Goal: Task Accomplishment & Management: Manage account settings

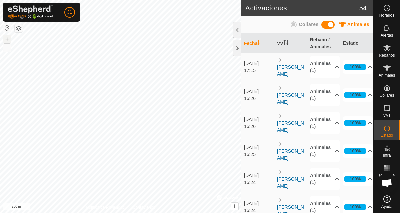
click at [8, 37] on button "+" at bounding box center [7, 39] width 8 height 8
click at [70, 0] on html "J1 Horarios Alertas Rebaños Animales Collares VVs Estado Infra Mapa de Calor Ay…" at bounding box center [200, 106] width 400 height 213
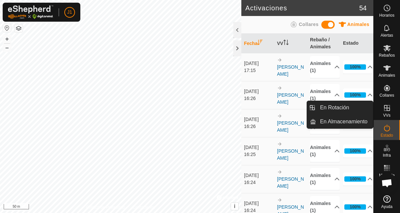
click at [388, 108] on icon at bounding box center [387, 108] width 8 height 8
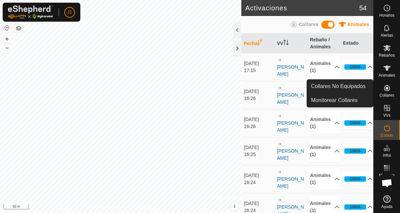
click at [388, 92] on icon at bounding box center [387, 88] width 8 height 8
click at [352, 87] on link "Collares No Equipados" at bounding box center [340, 86] width 66 height 13
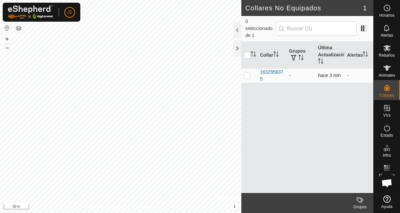
click at [248, 73] on p-checkbox at bounding box center [247, 75] width 7 height 5
checkbox input "true"
click at [279, 69] on div "1632958375" at bounding box center [272, 76] width 24 height 14
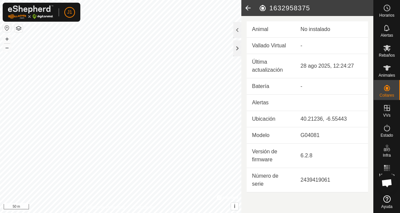
click at [316, 27] on div "No instalado" at bounding box center [332, 29] width 62 height 8
click at [250, 9] on icon at bounding box center [247, 8] width 13 height 16
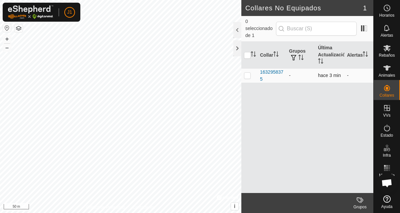
click at [249, 73] on p-checkbox at bounding box center [247, 75] width 7 height 5
checkbox input "true"
click at [363, 205] on div "Grupos" at bounding box center [359, 207] width 27 height 6
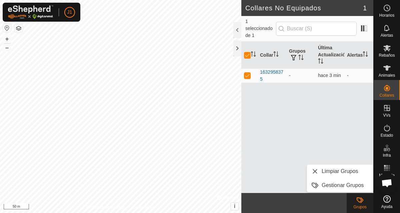
click at [363, 205] on div "Grupos" at bounding box center [359, 207] width 27 height 6
click at [348, 119] on div "Collar Grupos Última Actualización Alertas 1632958375 - hace 3 min -" at bounding box center [307, 117] width 132 height 151
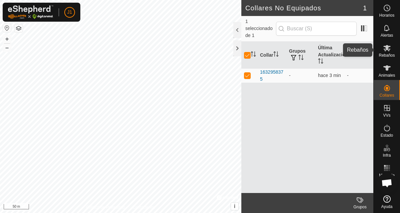
click at [390, 49] on icon at bounding box center [386, 48] width 7 height 6
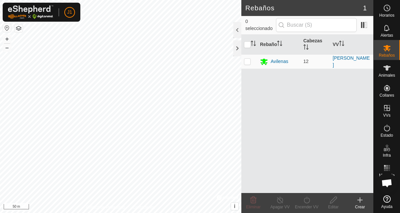
click at [358, 202] on icon at bounding box center [360, 200] width 8 height 8
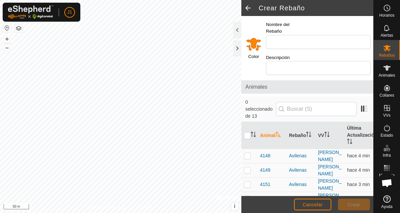
click at [316, 38] on div "Nombre del Rebaño" at bounding box center [318, 35] width 110 height 33
click at [316, 35] on input "Nombre del Rebaño" at bounding box center [318, 42] width 105 height 14
type input "b"
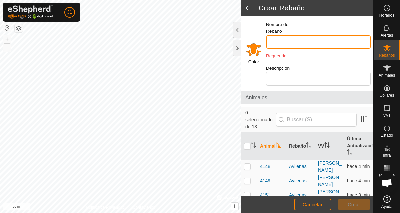
click at [320, 35] on input "Nombre del Rebaño" at bounding box center [318, 42] width 105 height 14
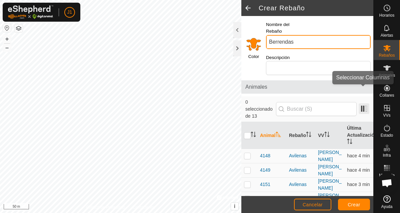
type input "Berrendas"
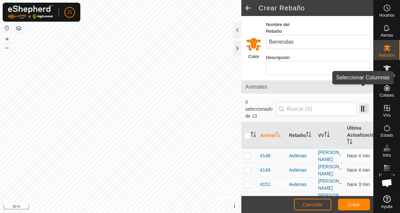
click at [367, 103] on span at bounding box center [363, 108] width 11 height 11
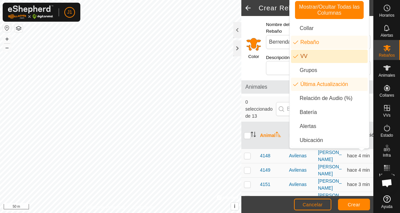
click at [276, 83] on span "Animales" at bounding box center [307, 87] width 124 height 8
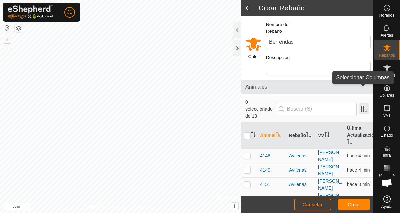
click at [362, 103] on span at bounding box center [363, 108] width 11 height 11
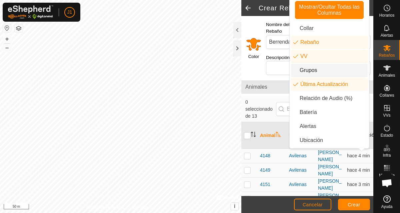
click at [318, 73] on li "Grupos" at bounding box center [329, 70] width 77 height 13
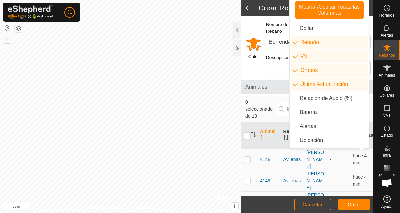
click at [278, 96] on div "0 seleccionado de 13" at bounding box center [307, 109] width 132 height 26
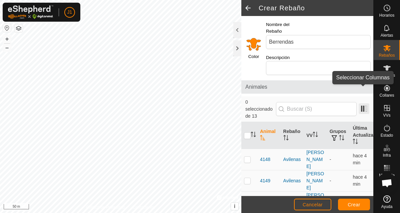
click at [362, 103] on span at bounding box center [363, 108] width 11 height 11
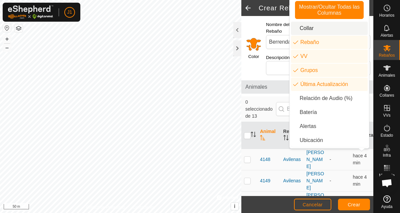
click at [314, 24] on li "Collar" at bounding box center [329, 28] width 77 height 13
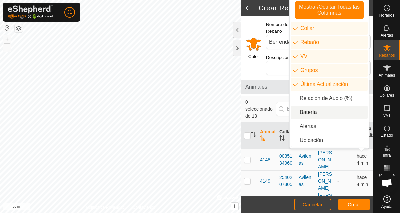
click at [310, 110] on li "Batería" at bounding box center [329, 112] width 77 height 13
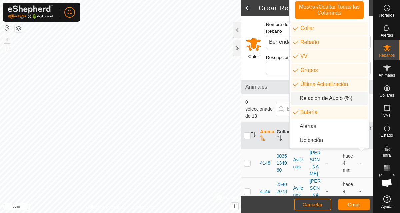
click at [310, 101] on li "Relación de Audio (%)" at bounding box center [329, 98] width 77 height 13
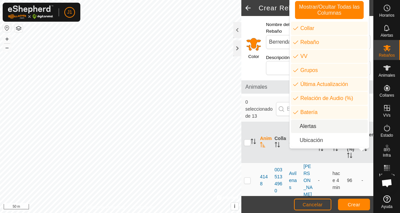
click at [314, 127] on li "Alertas" at bounding box center [329, 126] width 77 height 13
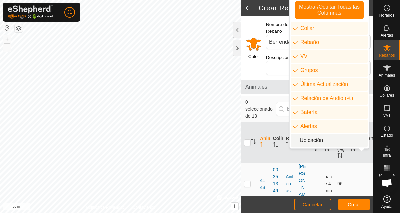
click at [314, 135] on li "Ubicación" at bounding box center [329, 140] width 77 height 13
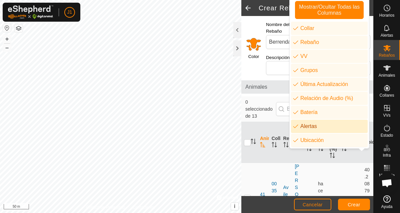
click at [274, 99] on span "0 seleccionado de 13" at bounding box center [260, 109] width 31 height 21
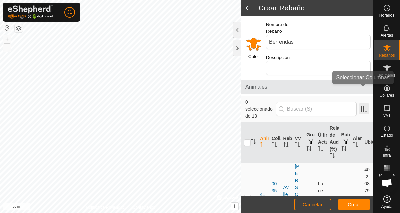
click at [365, 103] on span at bounding box center [363, 108] width 11 height 11
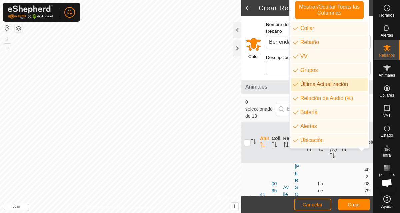
click at [275, 83] on span "Animales" at bounding box center [307, 87] width 124 height 8
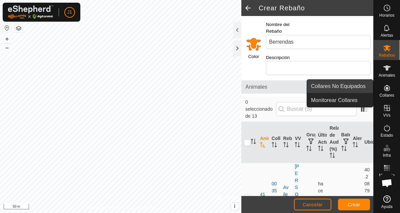
click at [358, 86] on link "Collares No Equipados" at bounding box center [340, 86] width 66 height 13
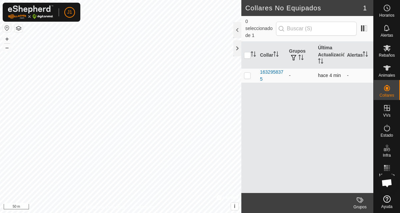
click at [249, 73] on p-checkbox at bounding box center [247, 75] width 7 height 5
checkbox input "true"
click at [368, 26] on span at bounding box center [363, 28] width 11 height 11
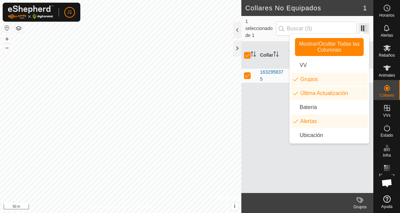
click at [368, 26] on span at bounding box center [363, 28] width 11 height 11
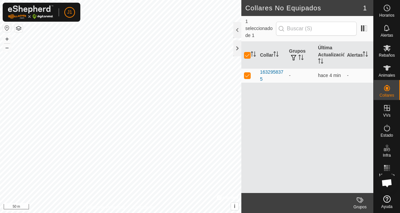
click at [361, 202] on icon at bounding box center [361, 200] width 3 height 6
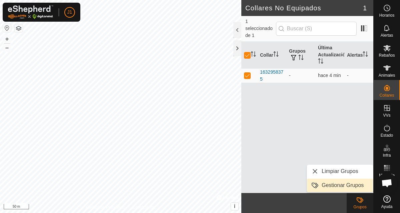
click at [344, 187] on link "Gestionar Grupos" at bounding box center [340, 185] width 66 height 13
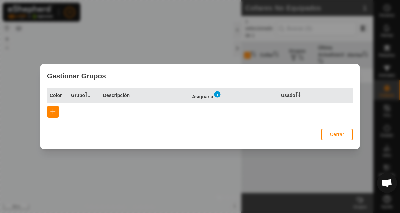
click at [213, 96] on th "Asignar a" at bounding box center [233, 96] width 89 height 16
click at [53, 112] on span "button" at bounding box center [52, 111] width 5 height 5
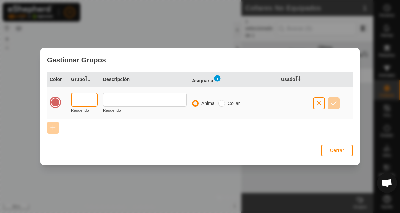
click at [92, 98] on input "text" at bounding box center [84, 100] width 27 height 14
type input "B"
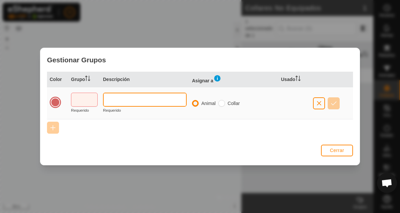
click at [114, 103] on input "text" at bounding box center [145, 100] width 84 height 14
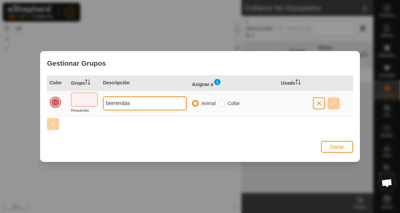
click at [109, 103] on input "berrendas" at bounding box center [145, 103] width 84 height 14
type input "Berrendas"
click at [71, 123] on div "Color Grupo Descripción Asignar a Usado Requerido Berrendas Animal Collar" at bounding box center [199, 107] width 319 height 64
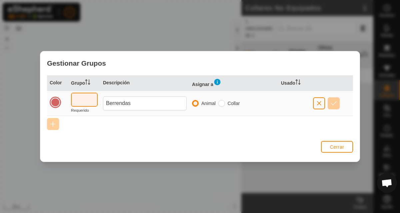
click at [89, 95] on input "text" at bounding box center [84, 100] width 27 height 14
type input "1"
click at [337, 102] on button "button" at bounding box center [334, 103] width 12 height 12
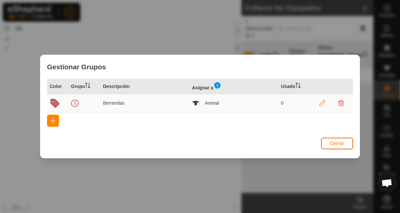
click at [337, 147] on button "Cerrar" at bounding box center [337, 144] width 32 height 12
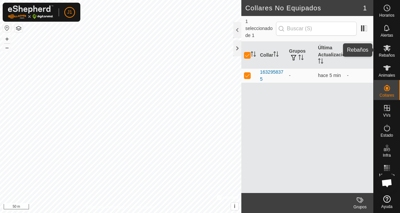
click at [389, 48] on icon at bounding box center [387, 48] width 8 height 8
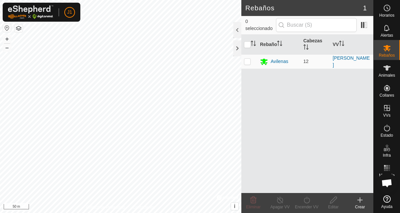
click at [361, 202] on icon at bounding box center [360, 200] width 8 height 8
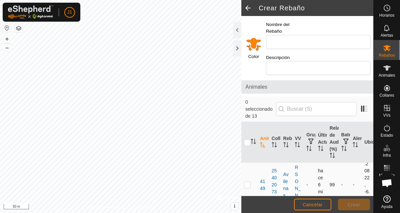
scroll to position [44, 0]
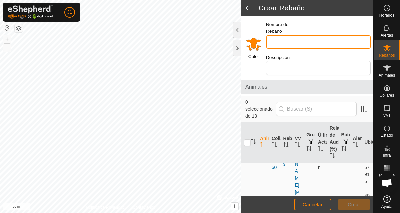
click at [319, 35] on input "Nombre del Rebaño" at bounding box center [318, 42] width 105 height 14
type input "Berrendas"
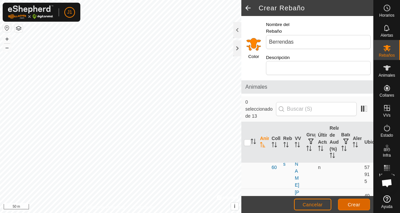
click at [351, 205] on span "Crear" at bounding box center [353, 204] width 13 height 5
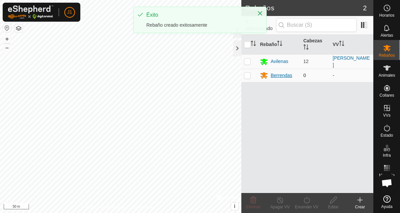
click at [276, 75] on div "Berrendas" at bounding box center [282, 75] width 22 height 7
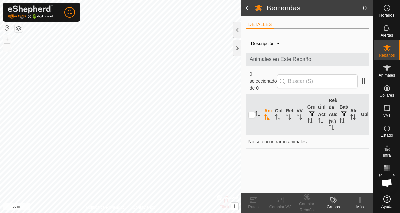
click at [339, 202] on labels-svg-icon at bounding box center [333, 200] width 27 height 8
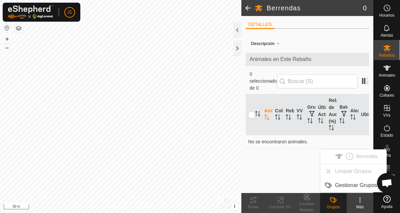
click at [285, 168] on div "Descripción - Animales en Este Rebaño 0 seleccionado de 0 Animal Collar Rebaño …" at bounding box center [307, 113] width 123 height 159
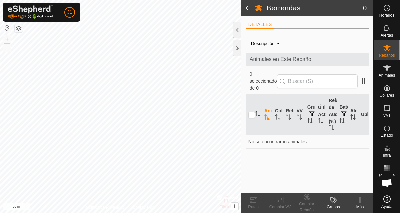
click at [358, 206] on div "Más" at bounding box center [359, 207] width 27 height 6
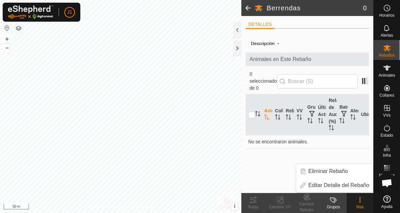
click at [322, 153] on div "Descripción - Animales en Este Rebaño 0 seleccionado de 0 Animal Collar Rebaño …" at bounding box center [307, 113] width 123 height 159
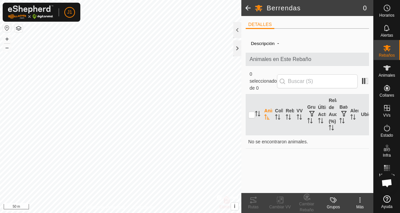
click at [337, 199] on icon at bounding box center [333, 200] width 8 height 8
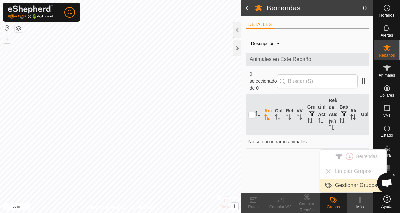
click at [339, 184] on link "Gestionar Grupos" at bounding box center [353, 185] width 66 height 13
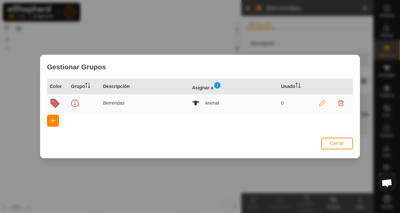
click at [120, 107] on td "Berrendas" at bounding box center [144, 103] width 89 height 18
click at [111, 103] on p-celleditor "Berrendas" at bounding box center [114, 102] width 22 height 5
click at [52, 105] on icon at bounding box center [55, 103] width 11 height 11
click at [306, 101] on td "0" at bounding box center [294, 103] width 32 height 18
click at [281, 101] on p-celleditor "0" at bounding box center [282, 102] width 3 height 5
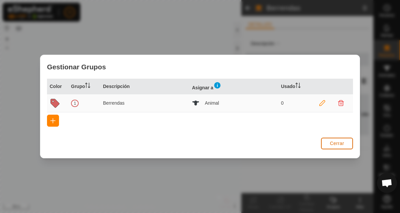
click at [342, 145] on span "Cerrar" at bounding box center [337, 143] width 14 height 5
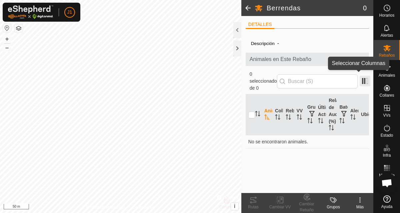
click at [364, 76] on span at bounding box center [364, 81] width 11 height 11
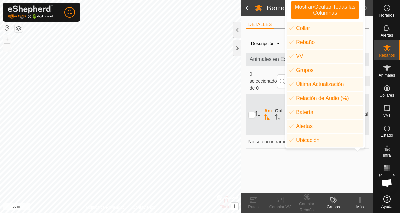
click at [364, 76] on div "Mostrar/Ocultar Todas las Columnas Collar Rebaño VV Grupos Última Actualización…" at bounding box center [324, 72] width 79 height 151
click at [248, 52] on div "Descripción - Animales en Este Rebaño 0 seleccionado de 0 Animal Collar Rebaño …" at bounding box center [307, 113] width 123 height 159
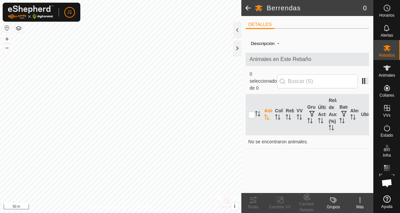
click at [247, 6] on span at bounding box center [247, 8] width 13 height 16
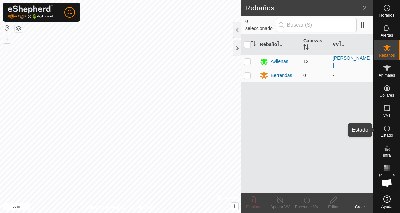
click at [384, 130] on icon at bounding box center [387, 128] width 8 height 8
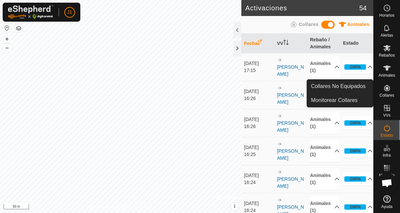
click at [387, 90] on icon at bounding box center [387, 88] width 8 height 8
click at [356, 86] on link "Collares No Equipados" at bounding box center [340, 86] width 66 height 13
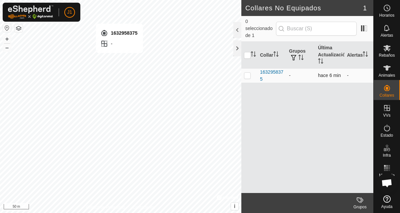
checkbox input "true"
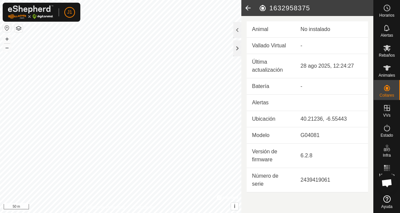
click at [247, 7] on icon at bounding box center [247, 8] width 13 height 16
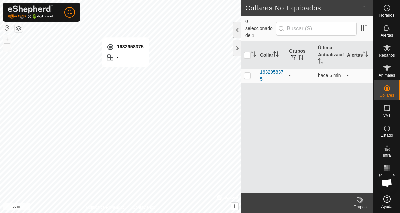
checkbox input "true"
click at [267, 69] on div "1632958375" at bounding box center [272, 76] width 24 height 14
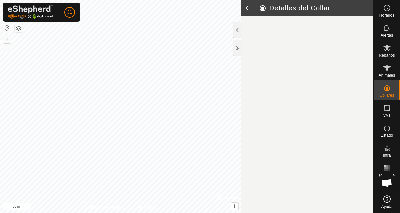
click at [267, 65] on article "Detalles del Collar" at bounding box center [307, 106] width 132 height 213
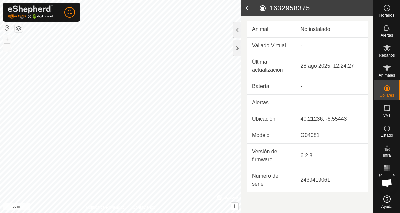
click at [276, 43] on td "Vallado Virtual" at bounding box center [271, 46] width 49 height 16
click at [276, 47] on td "Vallado Virtual" at bounding box center [271, 46] width 49 height 16
click at [245, 10] on icon at bounding box center [247, 8] width 13 height 16
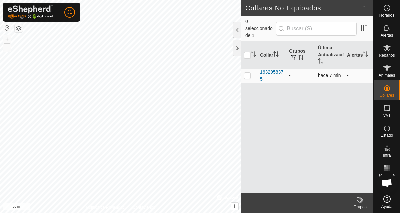
click at [273, 69] on div "1632958375" at bounding box center [272, 76] width 24 height 14
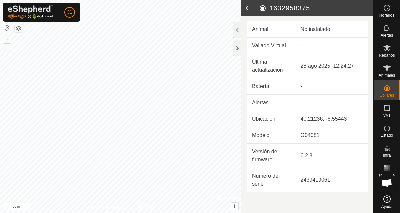
click at [246, 10] on icon at bounding box center [247, 8] width 13 height 16
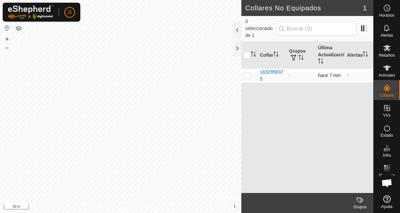
click at [245, 73] on p-checkbox at bounding box center [247, 75] width 7 height 5
checkbox input "true"
click at [363, 203] on icon at bounding box center [360, 200] width 8 height 8
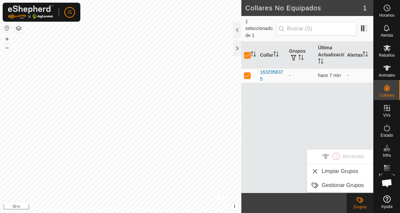
click at [340, 129] on div "Collar Grupos Última Actualización Alertas 1632958375 - hace 7 min -" at bounding box center [307, 117] width 132 height 151
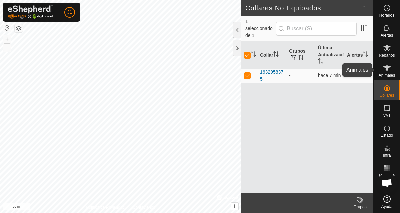
click at [386, 70] on icon at bounding box center [386, 67] width 7 height 5
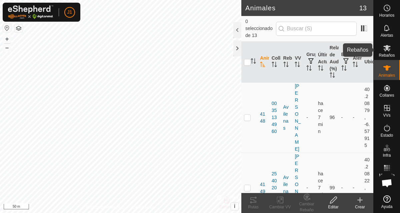
click at [384, 52] on es-mob-svg-icon at bounding box center [387, 48] width 12 height 11
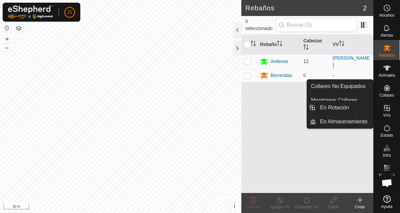
click at [386, 109] on icon at bounding box center [387, 108] width 8 height 8
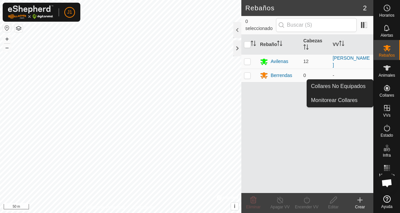
click at [389, 84] on icon at bounding box center [387, 88] width 8 height 8
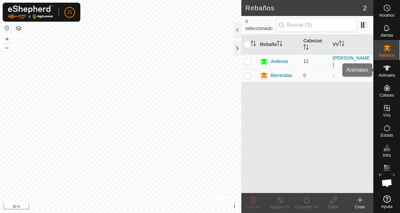
click at [389, 70] on icon at bounding box center [387, 68] width 8 height 8
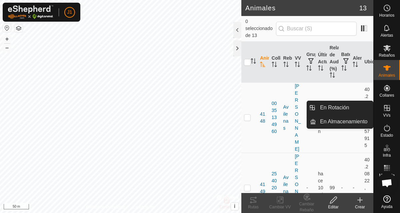
click at [386, 108] on icon at bounding box center [387, 108] width 8 height 8
click at [361, 109] on link "En Rotación" at bounding box center [344, 107] width 57 height 13
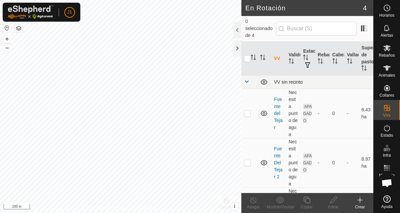
click at [284, 78] on div "En Rotación 4 0 seleccionado de 4 VV Validez Estado Rebaño Cabezas Vallado Supe…" at bounding box center [186, 106] width 373 height 213
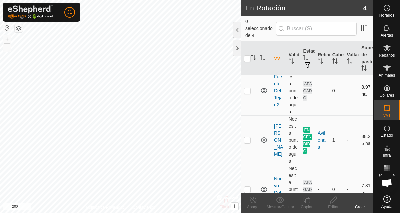
scroll to position [86, 0]
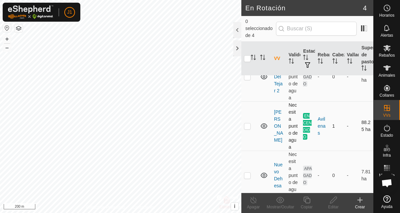
click at [249, 123] on p-checkbox at bounding box center [247, 125] width 7 height 5
checkbox input "true"
click at [254, 203] on icon at bounding box center [253, 200] width 8 height 8
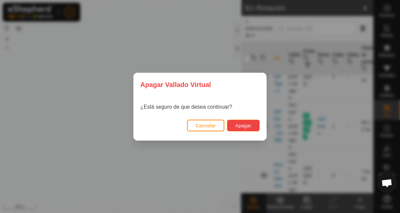
click at [247, 126] on span "Apagar" at bounding box center [243, 125] width 16 height 5
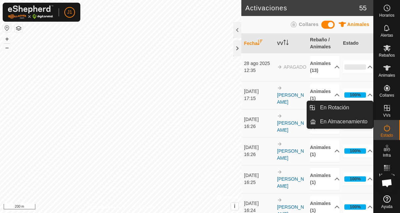
click at [386, 111] on icon at bounding box center [387, 108] width 8 height 8
click at [387, 106] on icon at bounding box center [387, 108] width 8 height 8
click at [386, 130] on icon at bounding box center [387, 128] width 8 height 8
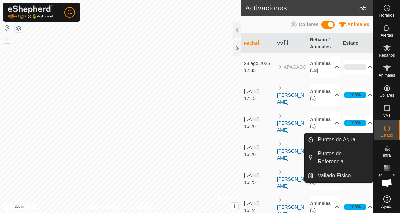
click at [387, 153] on span "Infra" at bounding box center [386, 155] width 8 height 4
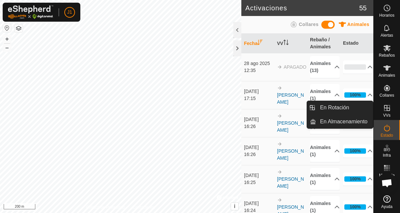
click at [387, 108] on icon at bounding box center [387, 108] width 6 height 6
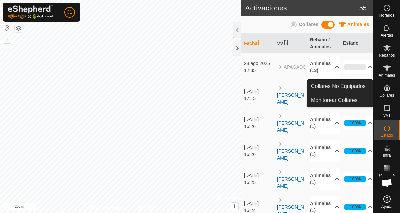
click at [386, 88] on icon at bounding box center [387, 88] width 6 height 6
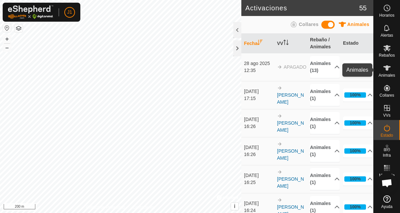
click at [386, 70] on icon at bounding box center [386, 67] width 7 height 5
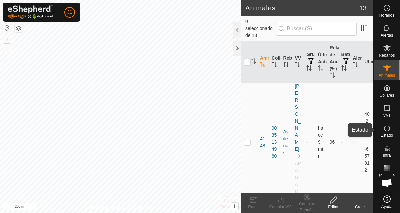
click at [387, 130] on icon at bounding box center [387, 128] width 8 height 8
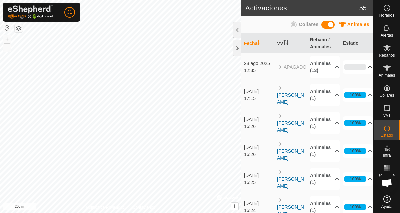
click at [364, 67] on p-accordion-header "0%" at bounding box center [358, 66] width 30 height 13
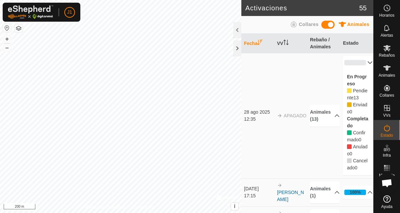
click at [365, 64] on p-accordion-header "0%" at bounding box center [358, 62] width 30 height 13
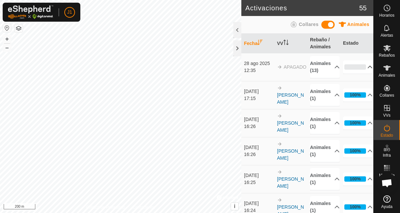
click at [365, 64] on p-accordion-header "0%" at bounding box center [358, 66] width 30 height 13
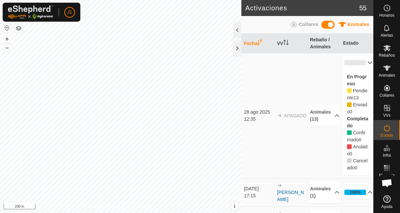
click at [366, 67] on p-accordion-header "0%" at bounding box center [358, 62] width 30 height 13
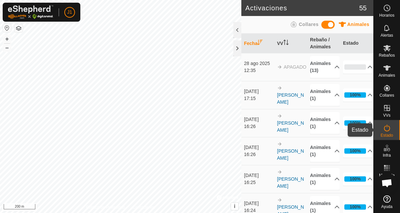
click at [387, 129] on icon at bounding box center [387, 128] width 8 height 8
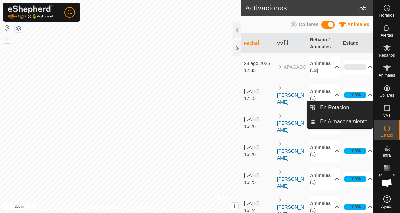
click at [389, 108] on icon at bounding box center [387, 108] width 6 height 6
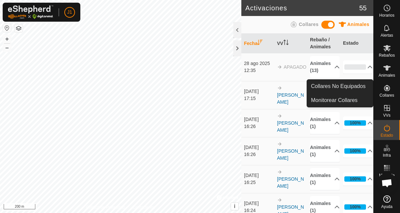
click at [386, 90] on icon at bounding box center [387, 88] width 6 height 6
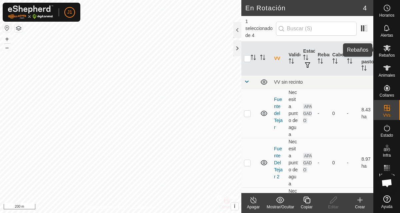
click at [385, 54] on span "Rebaños" at bounding box center [386, 55] width 16 height 4
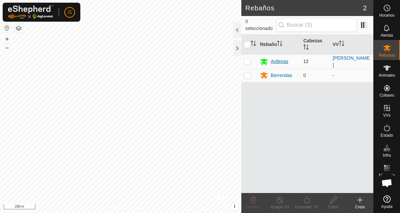
click at [287, 62] on div "Avilenas" at bounding box center [280, 61] width 18 height 7
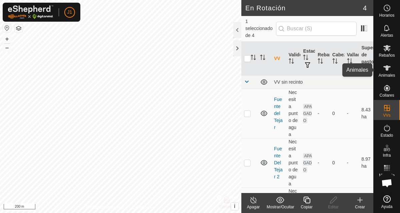
click at [387, 76] on span "Animales" at bounding box center [386, 75] width 16 height 4
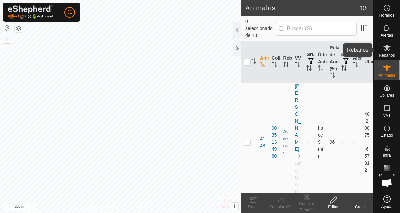
click at [388, 51] on icon at bounding box center [386, 48] width 7 height 6
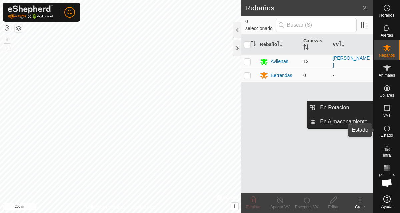
click at [392, 131] on es-activation-svg-icon at bounding box center [387, 128] width 12 height 11
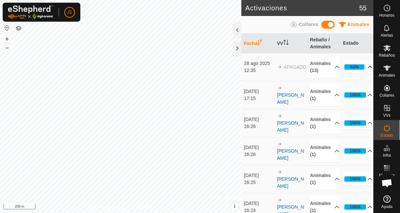
click at [362, 67] on p-accordion-header "92%" at bounding box center [358, 66] width 30 height 13
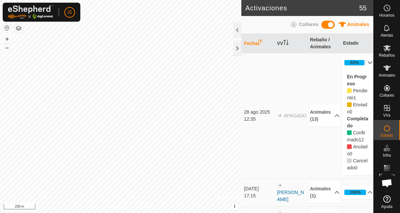
click at [364, 63] on p-accordion-header "92%" at bounding box center [358, 62] width 30 height 13
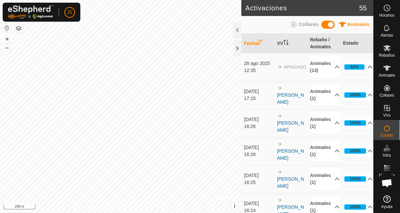
click at [361, 68] on p-accordion-header "92%" at bounding box center [358, 66] width 30 height 13
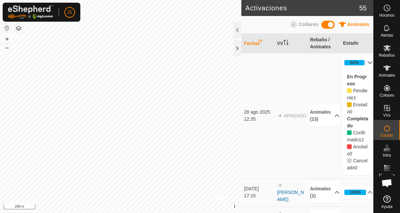
click at [362, 62] on p-accordion-header "92%" at bounding box center [358, 62] width 30 height 13
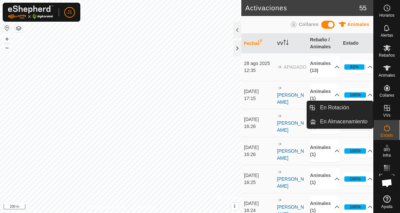
click at [386, 108] on icon at bounding box center [387, 108] width 6 height 6
click at [388, 108] on icon at bounding box center [387, 108] width 8 height 8
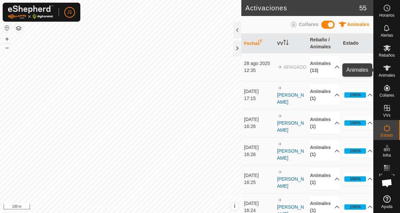
click at [385, 68] on icon at bounding box center [386, 67] width 7 height 5
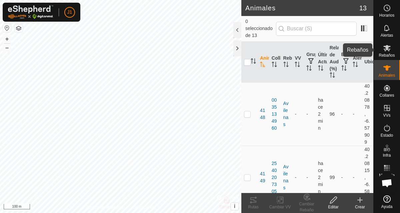
click at [388, 53] on span "Rebaños" at bounding box center [386, 55] width 16 height 4
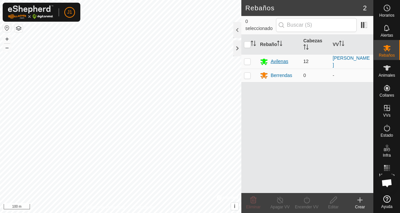
click at [285, 64] on div "Avilenas" at bounding box center [280, 61] width 18 height 7
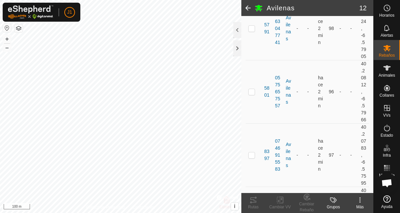
scroll to position [413, 0]
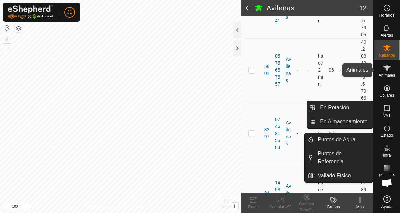
click at [389, 63] on es-animals-svg-icon at bounding box center [387, 68] width 12 height 11
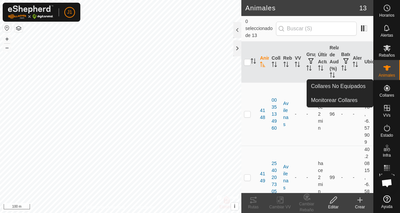
click at [388, 91] on icon at bounding box center [387, 88] width 8 height 8
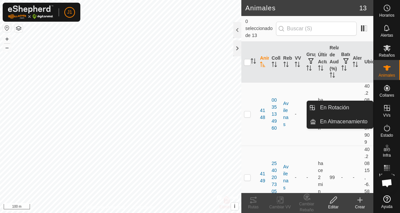
click at [387, 111] on icon at bounding box center [387, 108] width 8 height 8
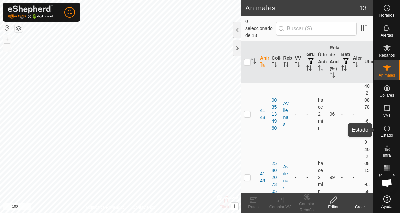
click at [389, 128] on icon at bounding box center [387, 128] width 6 height 7
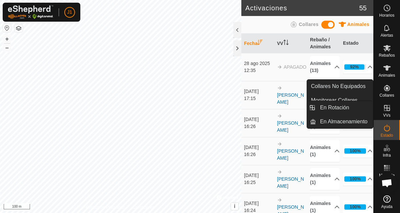
click at [386, 110] on icon at bounding box center [387, 108] width 6 height 6
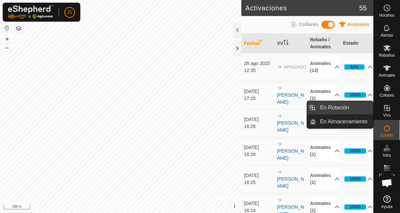
click at [350, 109] on link "En Rotación" at bounding box center [344, 107] width 57 height 13
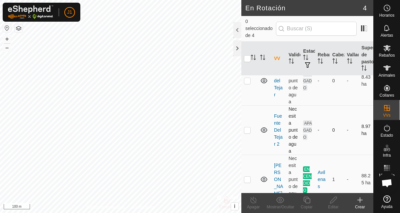
scroll to position [86, 0]
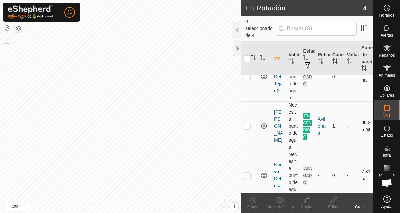
click at [246, 123] on p-checkbox at bounding box center [247, 125] width 7 height 5
checkbox input "true"
click at [391, 131] on es-activation-svg-icon at bounding box center [387, 128] width 12 height 11
